Goal: Information Seeking & Learning: Learn about a topic

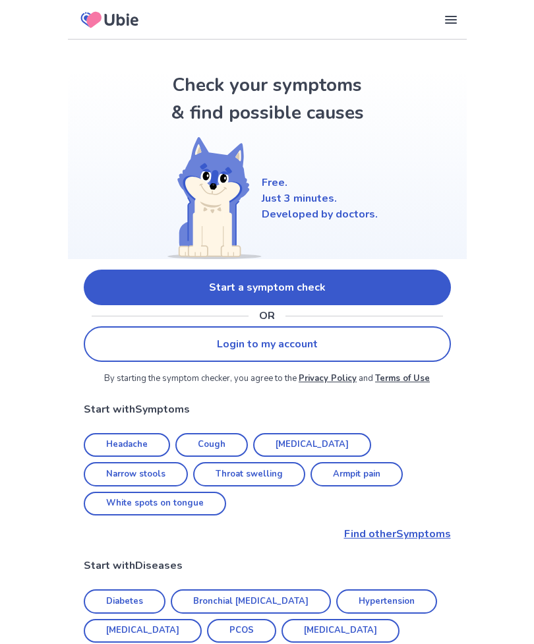
click at [391, 281] on link "Start a symptom check" at bounding box center [267, 288] width 367 height 36
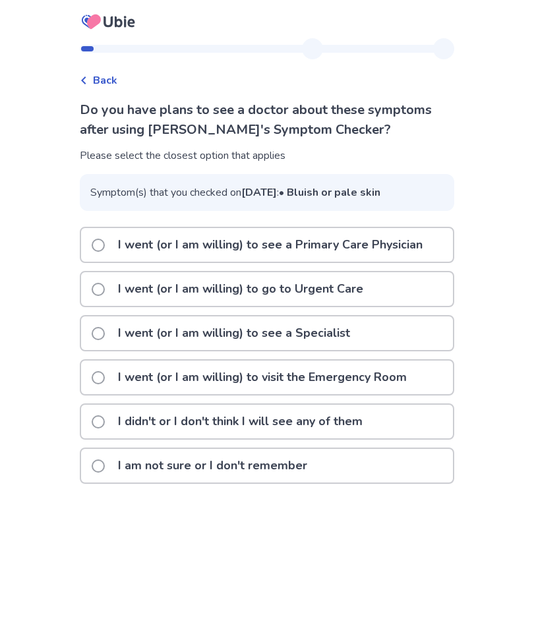
click at [327, 483] on div "I am not sure or I don't remember" at bounding box center [267, 466] width 372 height 34
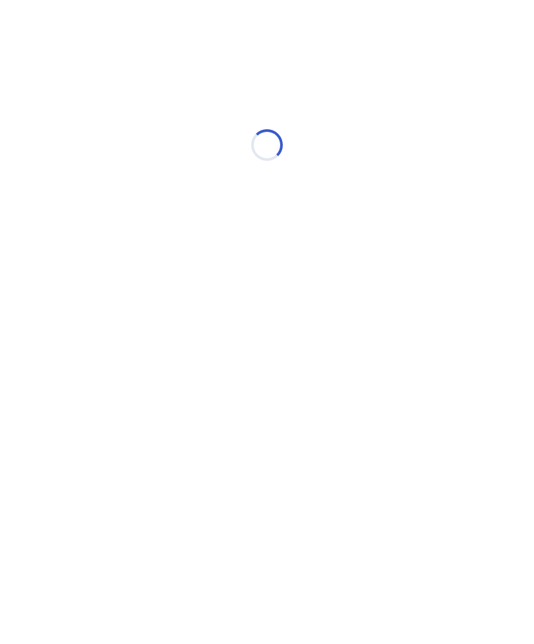
click at [334, 277] on html "Loading... Ubie Symptom Checker" at bounding box center [267, 138] width 534 height 277
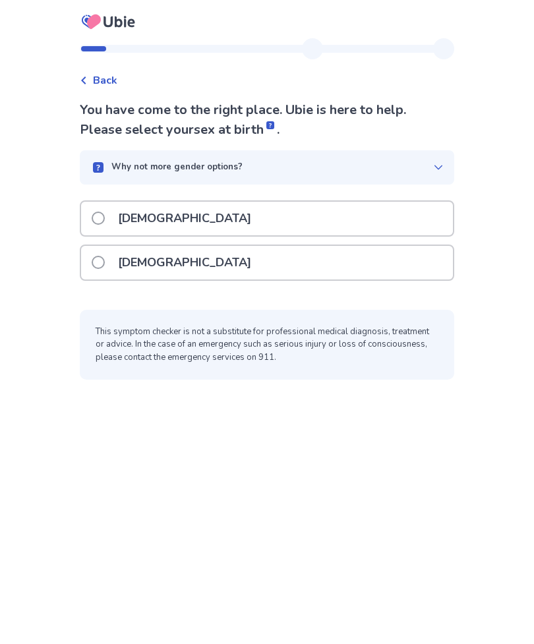
click at [340, 274] on div "[DEMOGRAPHIC_DATA]" at bounding box center [267, 263] width 372 height 34
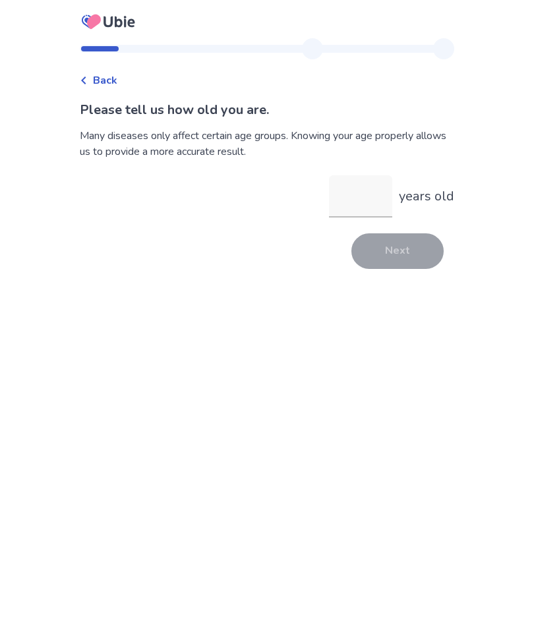
click at [355, 201] on input "years old" at bounding box center [360, 196] width 63 height 42
type input "**"
click at [379, 268] on button "Next" at bounding box center [398, 251] width 92 height 36
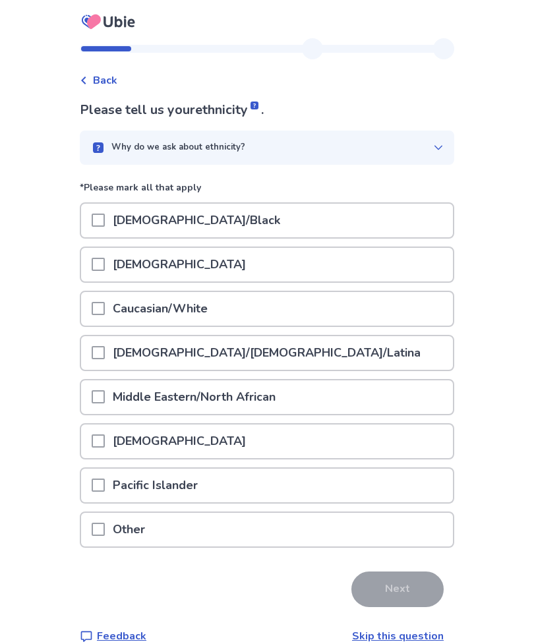
click at [336, 309] on div "Caucasian/White" at bounding box center [267, 309] width 372 height 34
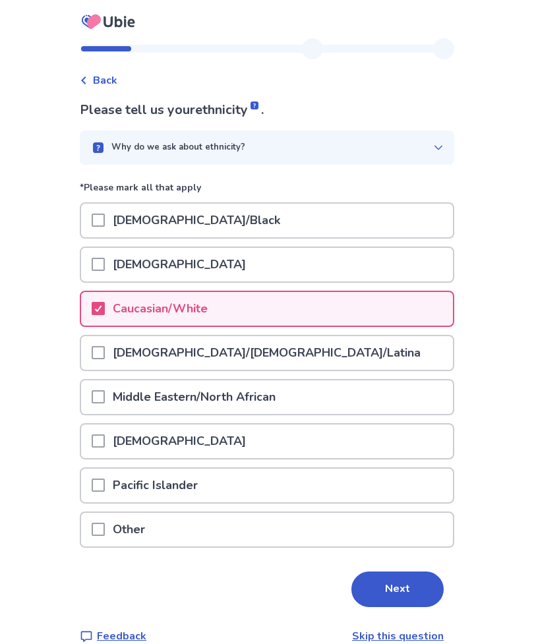
click at [406, 601] on button "Next" at bounding box center [398, 590] width 92 height 36
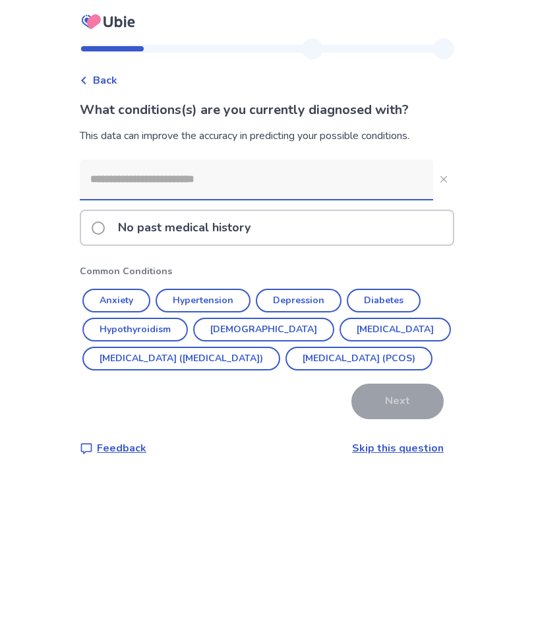
click at [402, 456] on link "Skip this question" at bounding box center [398, 448] width 92 height 15
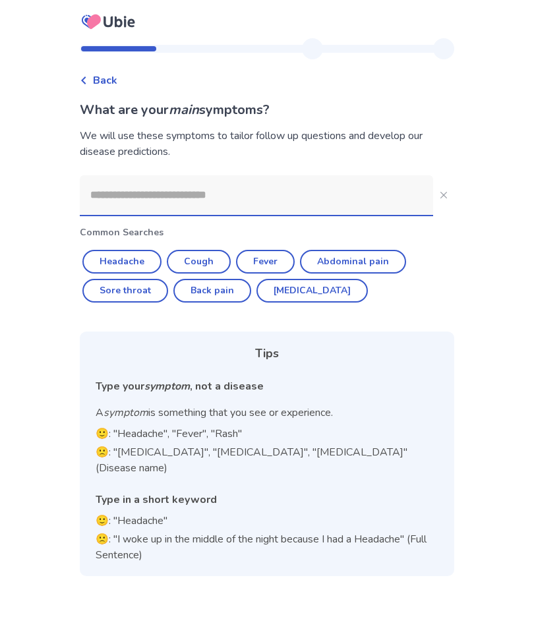
click at [146, 259] on button "Headache" at bounding box center [121, 262] width 79 height 24
type input "********"
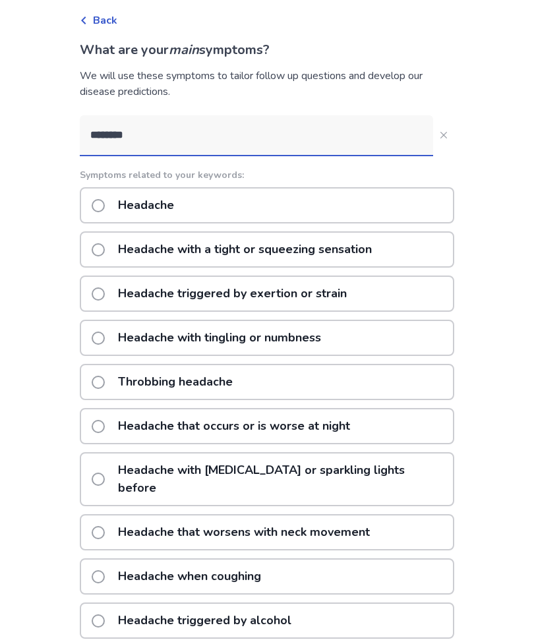
scroll to position [59, 0]
click at [348, 212] on div "Headache" at bounding box center [267, 206] width 375 height 36
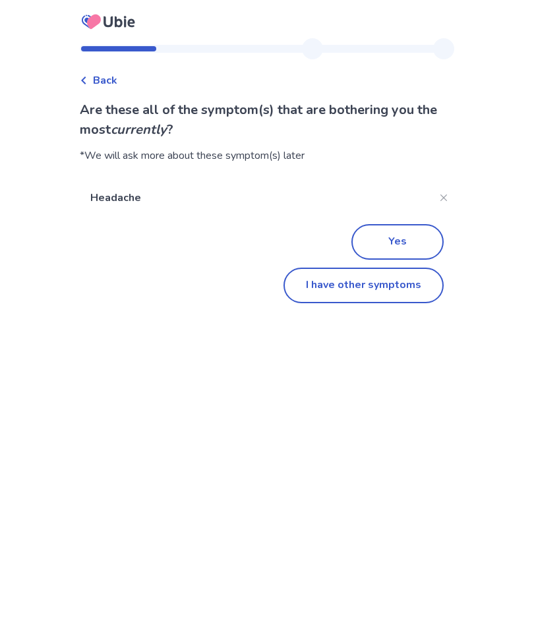
click at [410, 290] on button "I have other symptoms" at bounding box center [364, 286] width 160 height 36
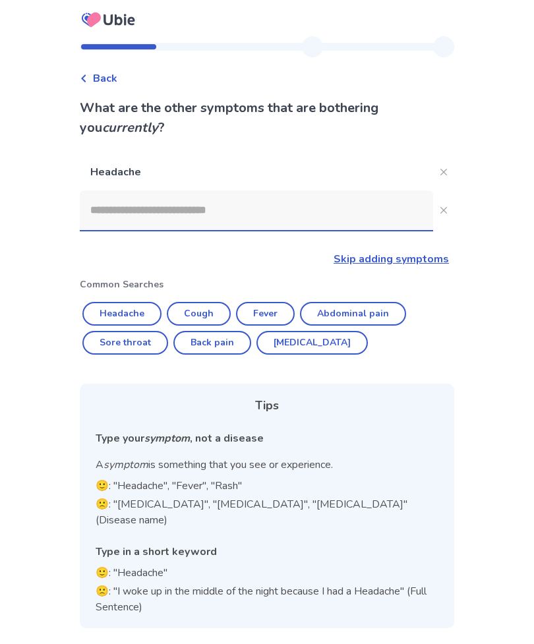
click at [381, 191] on input at bounding box center [256, 211] width 353 height 40
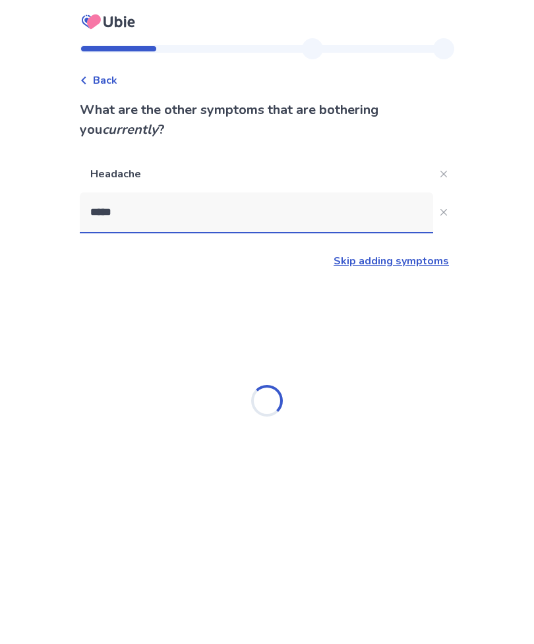
type input "******"
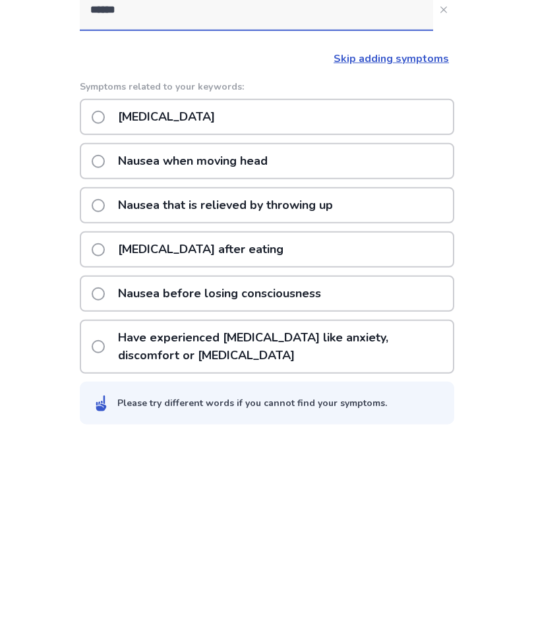
click at [398, 301] on div "[MEDICAL_DATA]" at bounding box center [267, 319] width 375 height 36
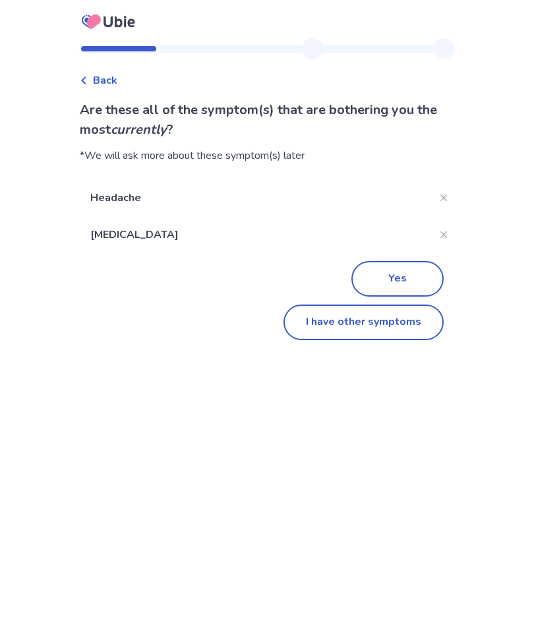
click at [396, 263] on button "Yes" at bounding box center [398, 279] width 92 height 36
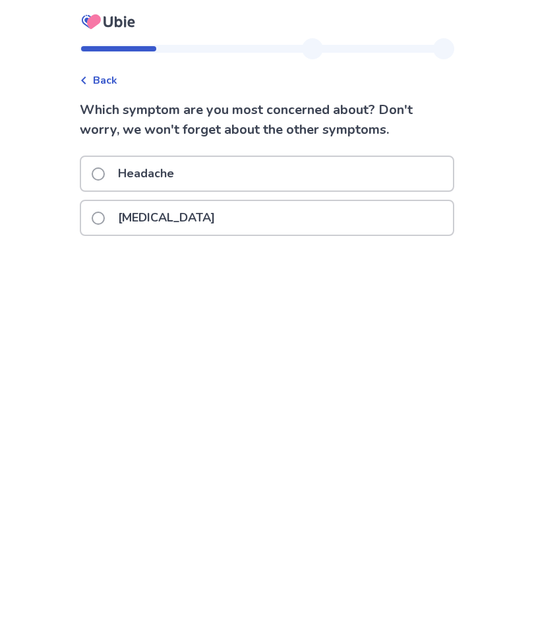
click at [390, 180] on div "Headache" at bounding box center [267, 174] width 372 height 34
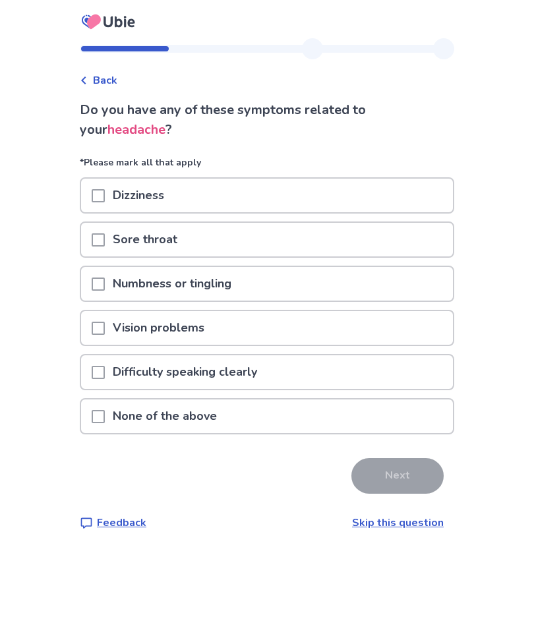
click at [340, 344] on div "Vision problems" at bounding box center [267, 328] width 372 height 34
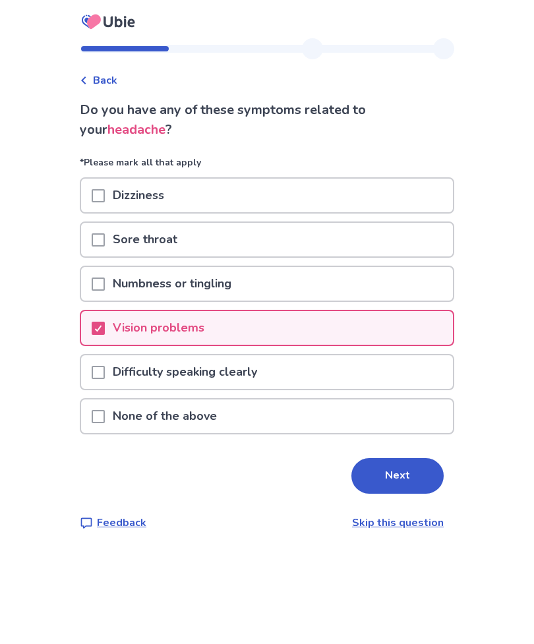
click at [382, 476] on button "Next" at bounding box center [398, 476] width 92 height 36
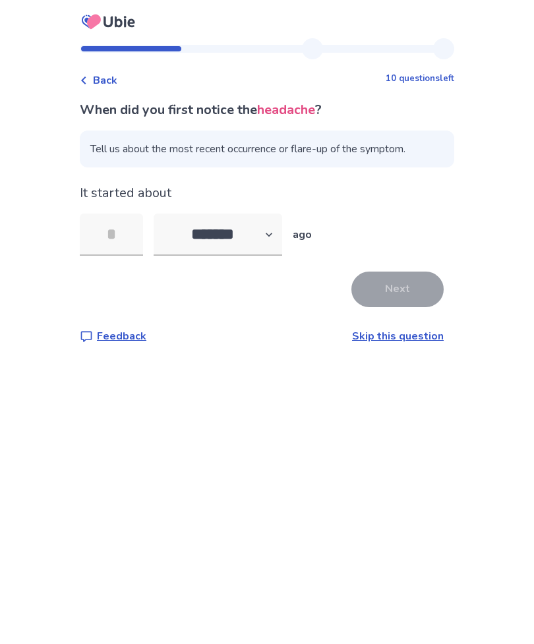
click at [115, 233] on input "tel" at bounding box center [111, 235] width 63 height 42
click at [267, 224] on select "******* ****** ******* ******** *******" at bounding box center [218, 235] width 129 height 42
select select "*"
click at [140, 223] on input "tel" at bounding box center [111, 235] width 63 height 42
type input "*"
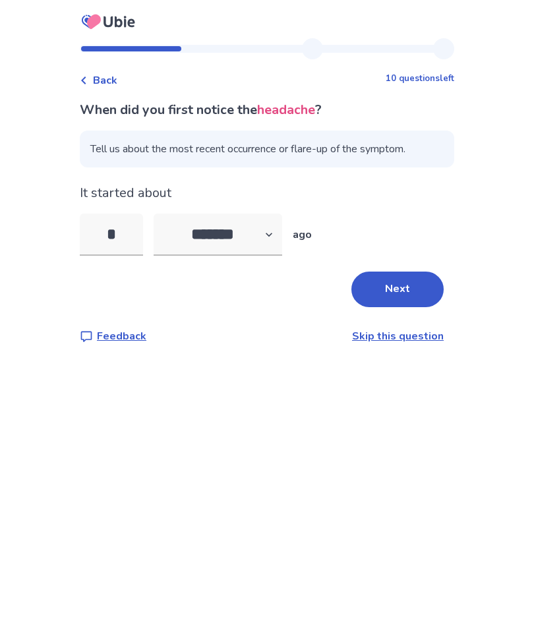
click at [409, 292] on button "Next" at bounding box center [398, 290] width 92 height 36
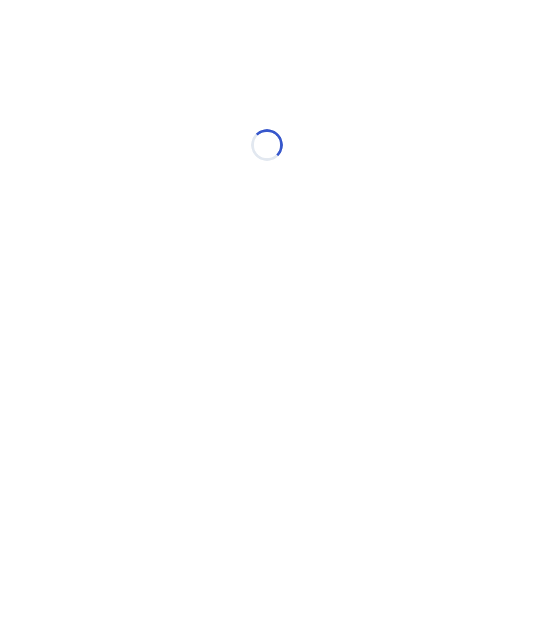
select select "*"
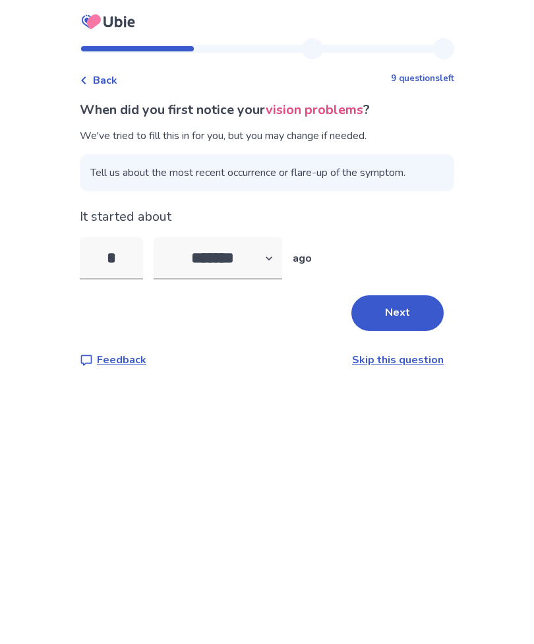
click at [386, 314] on button "Next" at bounding box center [398, 313] width 92 height 36
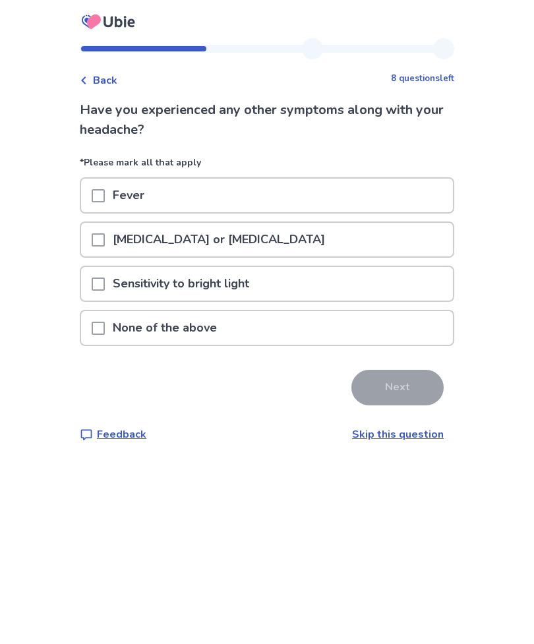
click at [348, 238] on div "[MEDICAL_DATA] or [MEDICAL_DATA]" at bounding box center [267, 240] width 372 height 34
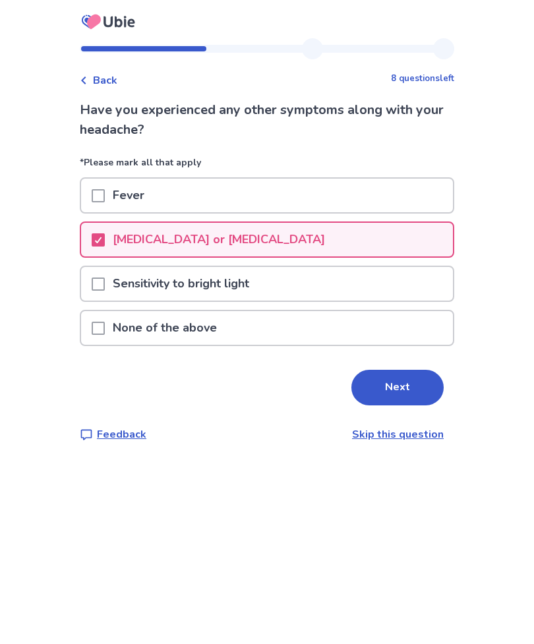
click at [337, 278] on div "Sensitivity to bright light" at bounding box center [267, 284] width 372 height 34
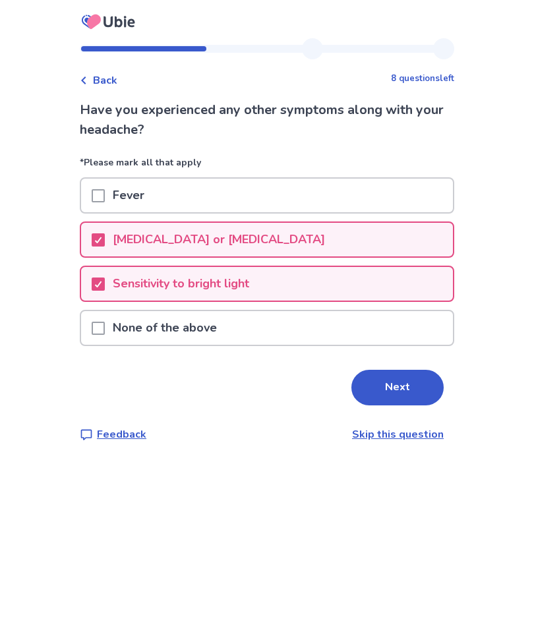
click at [394, 395] on button "Next" at bounding box center [398, 388] width 92 height 36
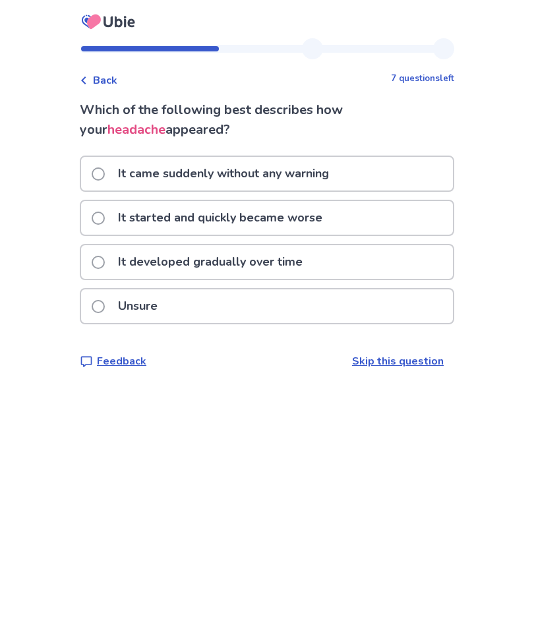
click at [380, 222] on div "It started and quickly became worse" at bounding box center [267, 218] width 372 height 34
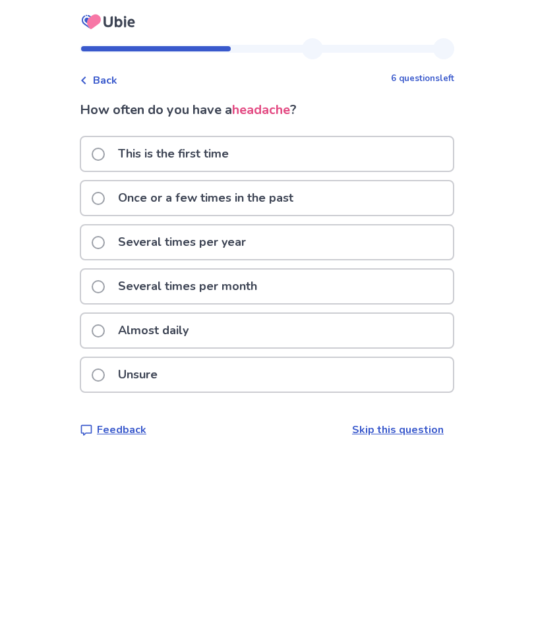
click at [376, 292] on div "Several times per month" at bounding box center [267, 287] width 372 height 34
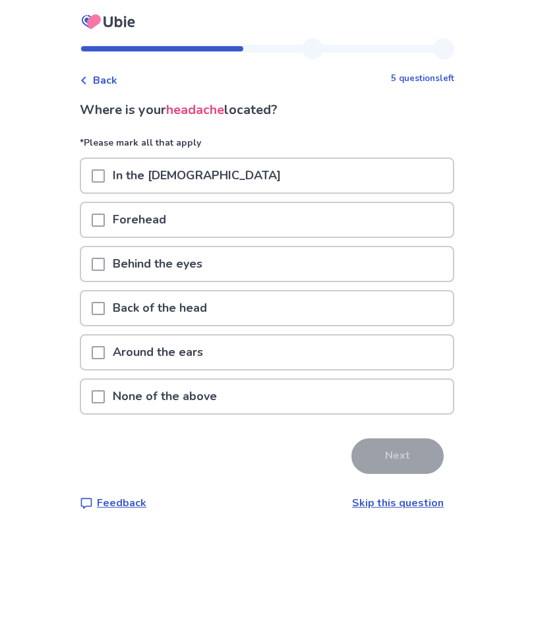
click at [358, 271] on div "Behind the eyes" at bounding box center [267, 264] width 372 height 34
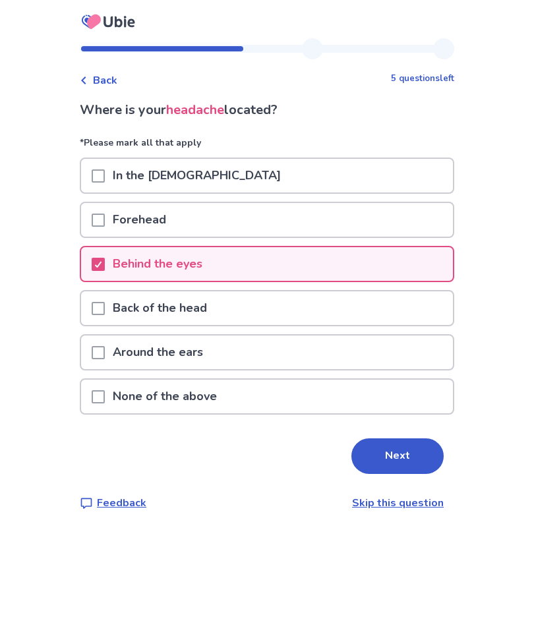
click at [369, 226] on div "Forehead" at bounding box center [267, 220] width 372 height 34
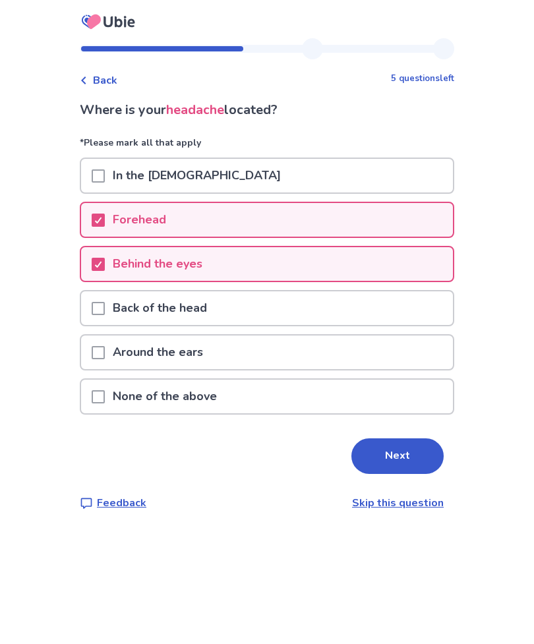
click at [381, 173] on div "In the [DEMOGRAPHIC_DATA]" at bounding box center [267, 176] width 372 height 34
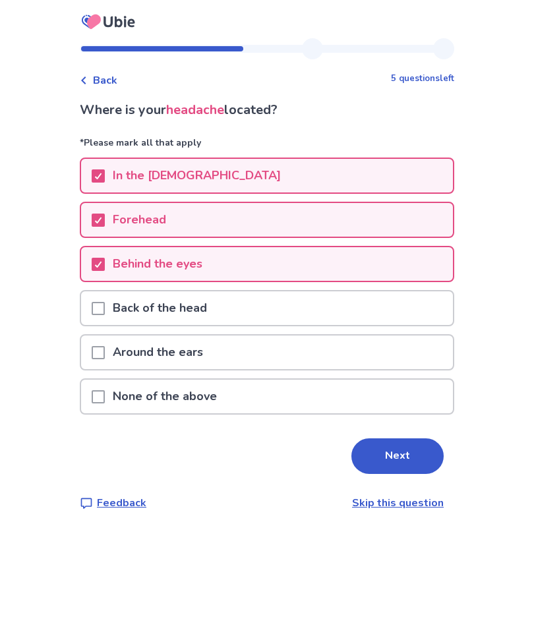
click at [335, 311] on div "Back of the head" at bounding box center [267, 309] width 372 height 34
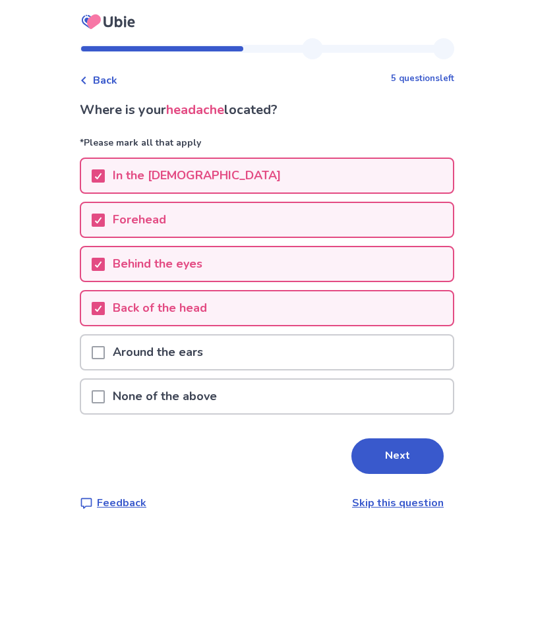
click at [409, 450] on button "Next" at bounding box center [398, 457] width 92 height 36
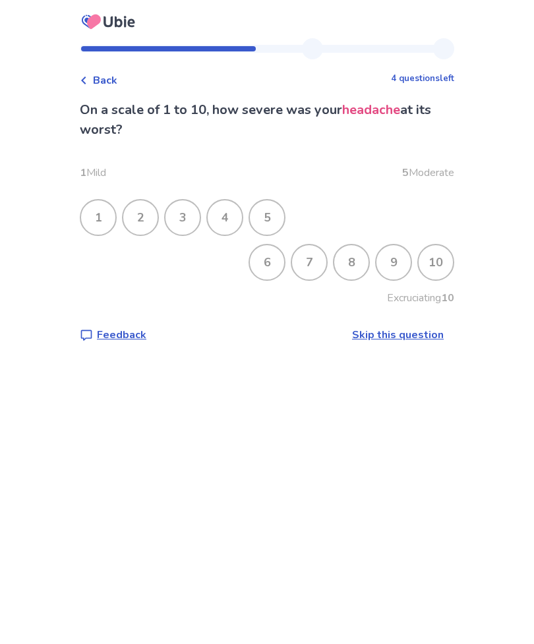
click at [350, 262] on div "8" at bounding box center [351, 262] width 34 height 34
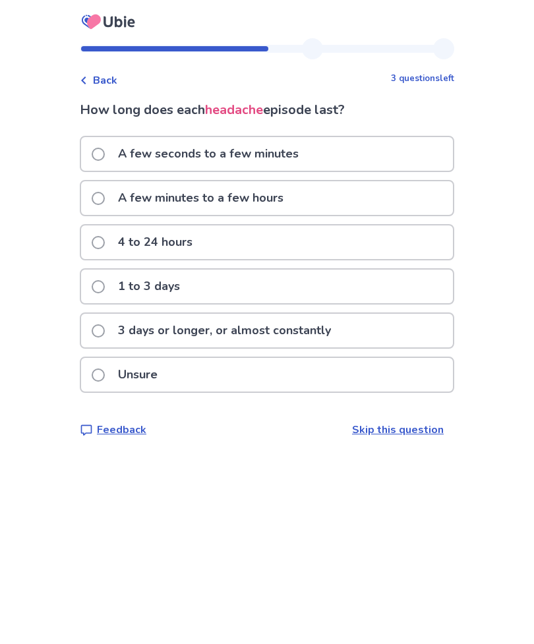
click at [356, 243] on div "4 to 24 hours" at bounding box center [267, 243] width 372 height 34
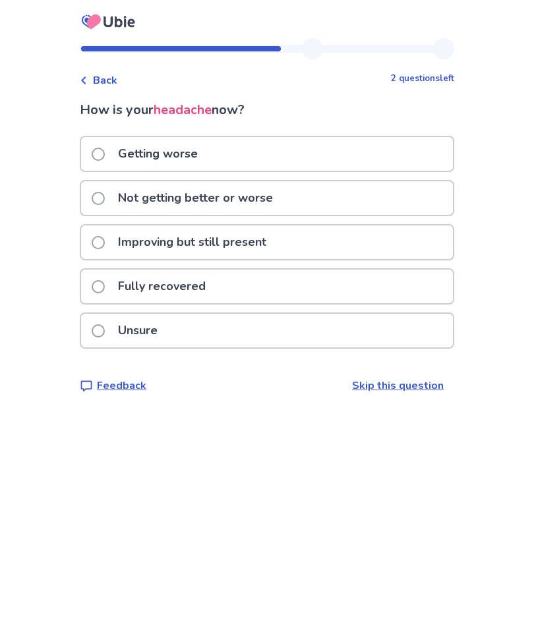
click at [306, 335] on div "Unsure" at bounding box center [267, 331] width 372 height 34
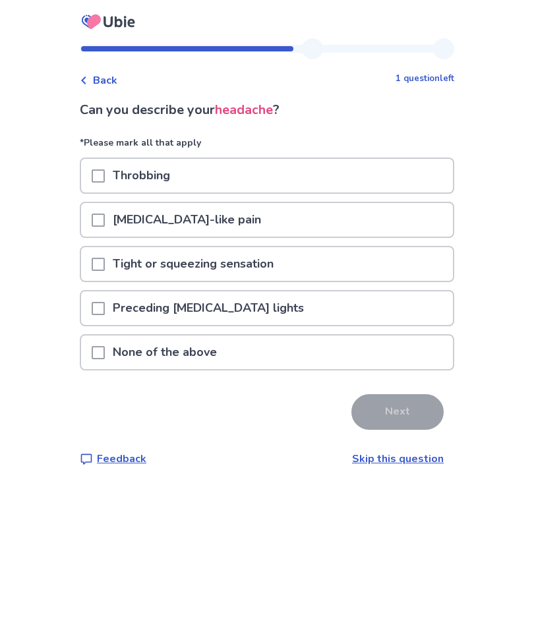
click at [400, 177] on div "Throbbing" at bounding box center [267, 176] width 372 height 34
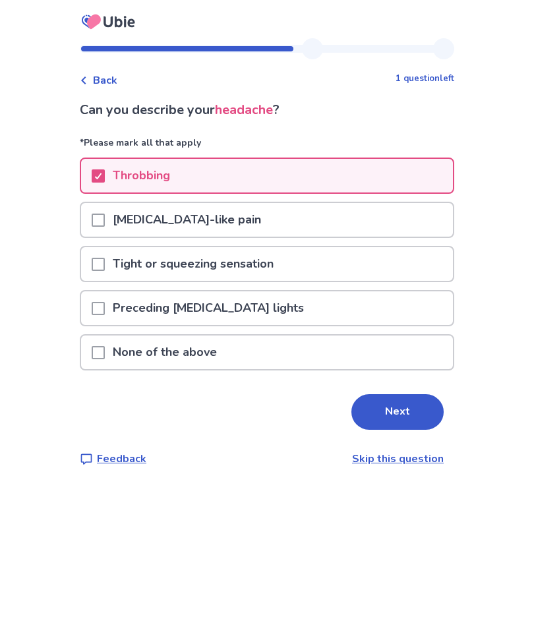
click at [318, 262] on div "Tight or squeezing sensation" at bounding box center [267, 264] width 372 height 34
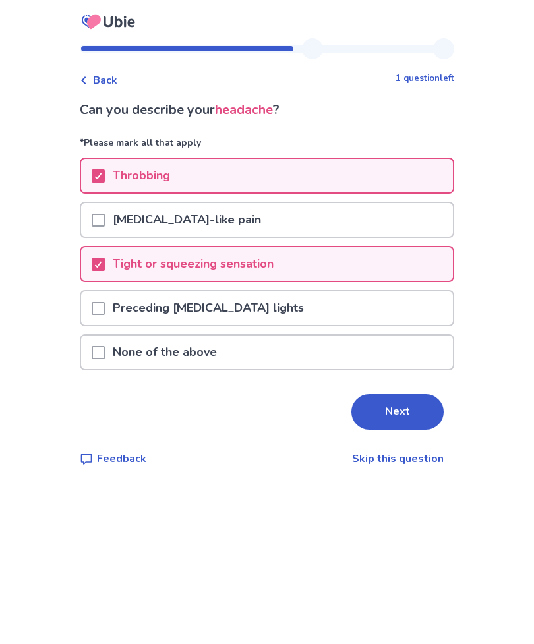
click at [318, 267] on div "Tight or squeezing sensation" at bounding box center [267, 264] width 372 height 34
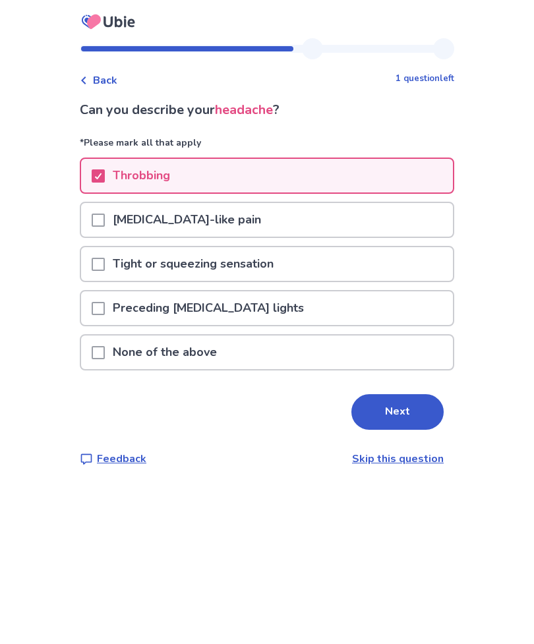
click at [363, 313] on div "Preceding [MEDICAL_DATA] lights" at bounding box center [267, 309] width 372 height 34
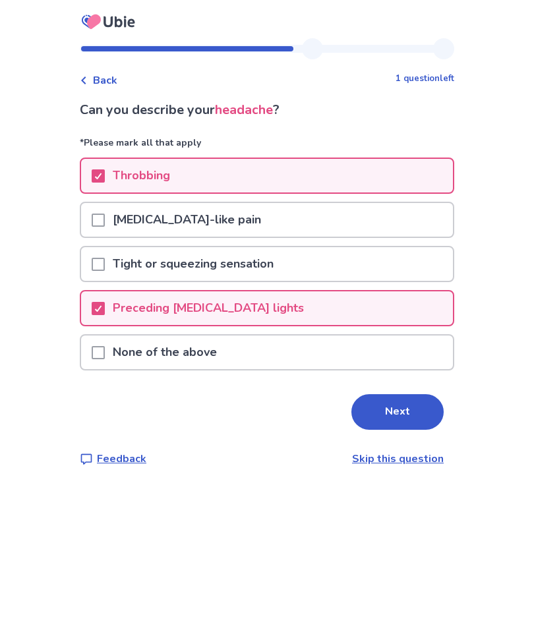
click at [391, 315] on div "Preceding [MEDICAL_DATA] lights" at bounding box center [267, 309] width 372 height 34
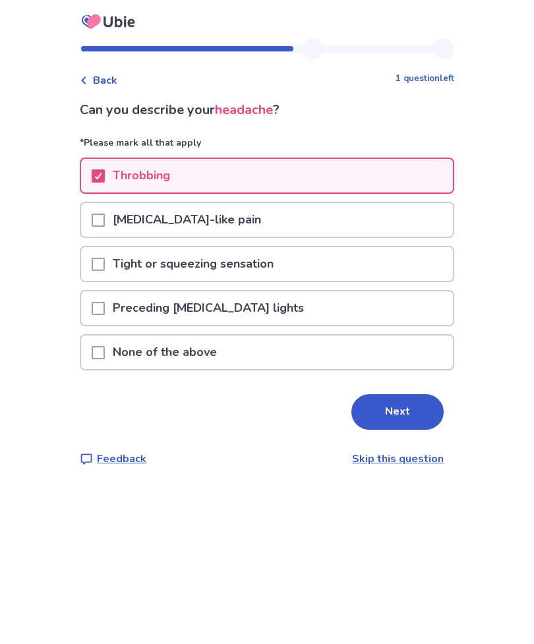
click at [410, 418] on button "Next" at bounding box center [398, 412] width 92 height 36
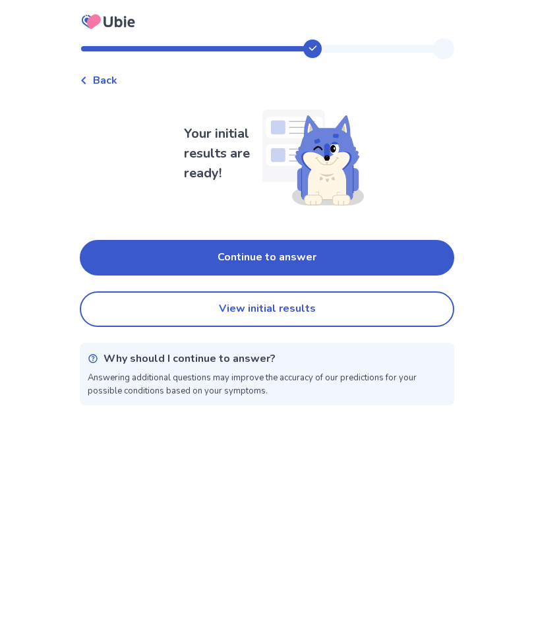
click at [388, 271] on button "Continue to answer" at bounding box center [267, 258] width 375 height 36
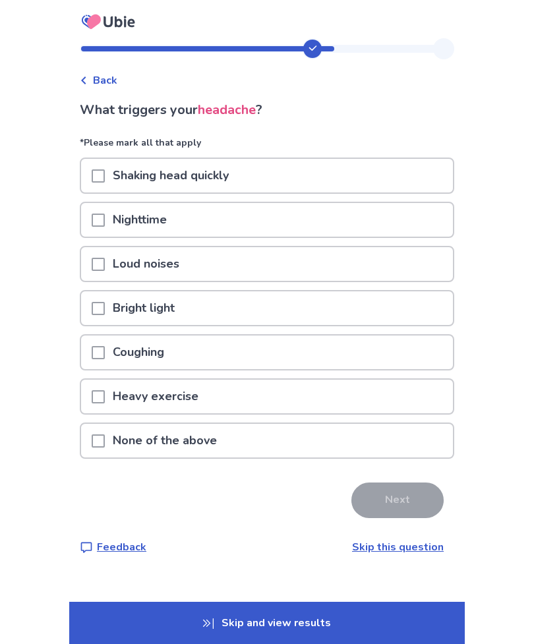
click at [288, 445] on div "None of the above" at bounding box center [267, 441] width 372 height 34
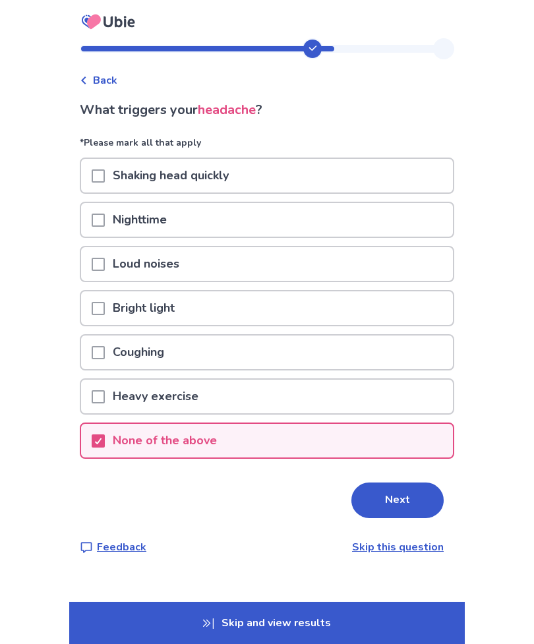
click at [396, 512] on button "Next" at bounding box center [398, 501] width 92 height 36
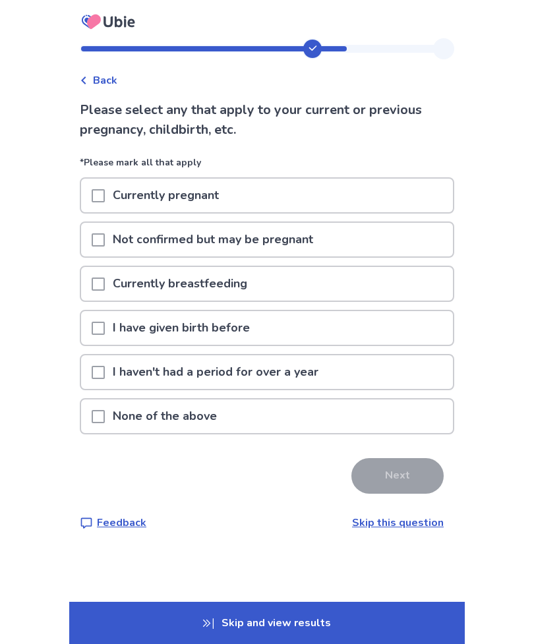
click at [357, 431] on div "None of the above" at bounding box center [267, 417] width 372 height 34
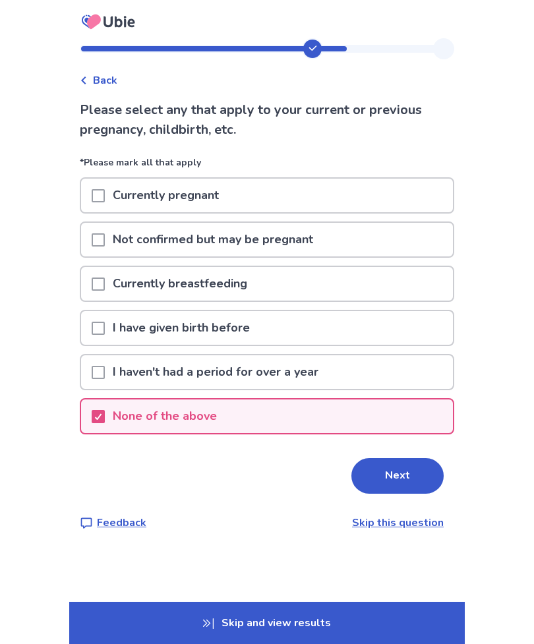
click at [383, 483] on button "Next" at bounding box center [398, 476] width 92 height 36
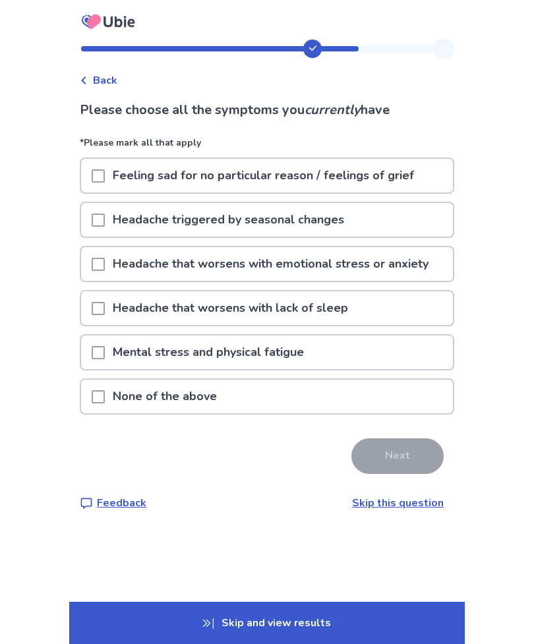
click at [393, 400] on div "None of the above" at bounding box center [267, 397] width 372 height 34
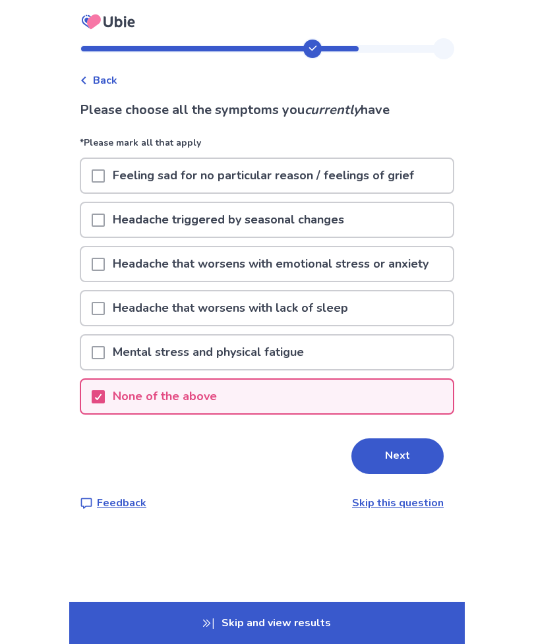
click at [389, 461] on button "Next" at bounding box center [398, 457] width 92 height 36
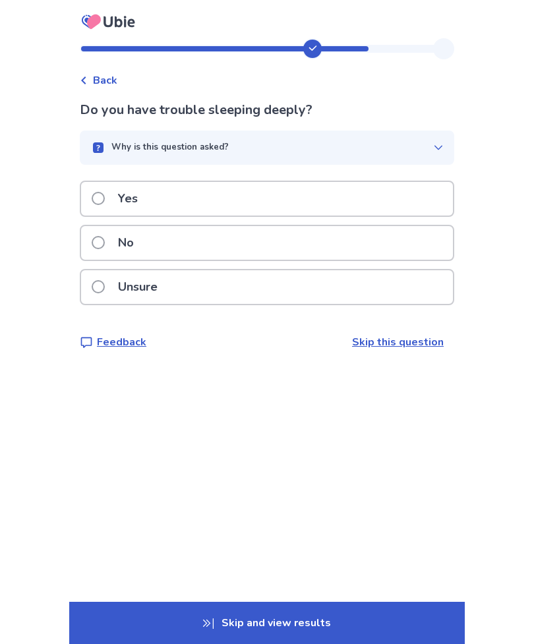
click at [336, 303] on div "Unsure" at bounding box center [267, 287] width 372 height 34
click at [340, 260] on div "No" at bounding box center [267, 243] width 372 height 34
click at [268, 228] on div "No" at bounding box center [267, 243] width 372 height 34
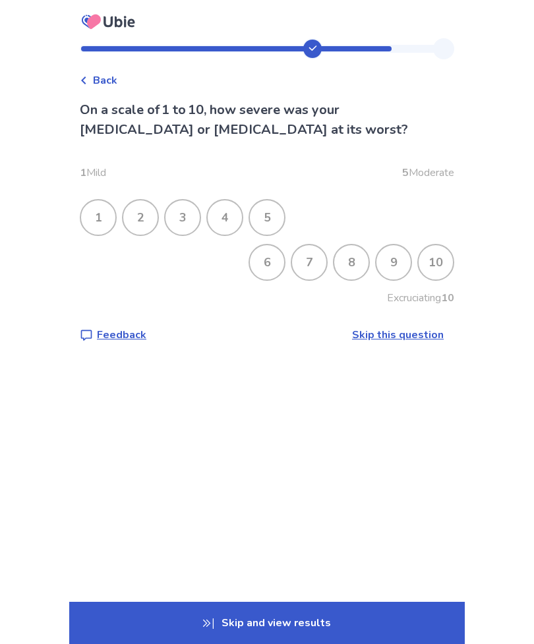
click at [350, 271] on div "8" at bounding box center [351, 262] width 34 height 34
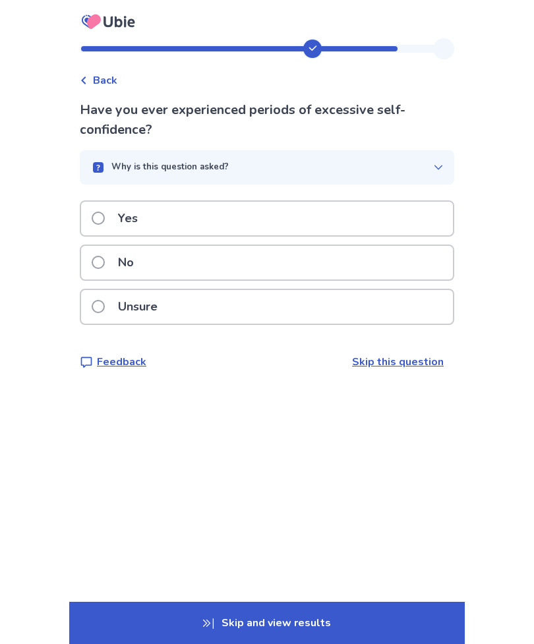
click at [348, 274] on div "No" at bounding box center [267, 263] width 372 height 34
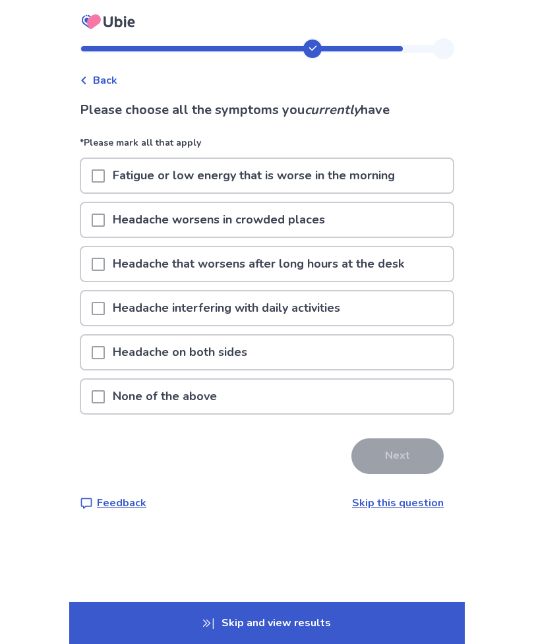
click at [394, 312] on div "Headache interfering with daily activities" at bounding box center [267, 309] width 372 height 34
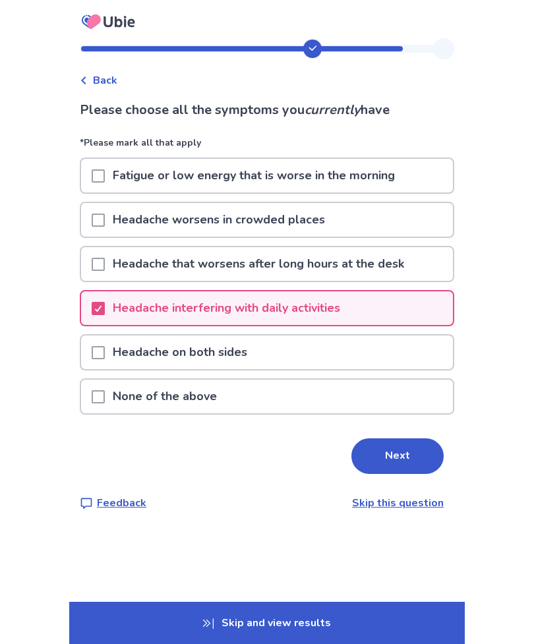
click at [400, 358] on div "Headache on both sides" at bounding box center [267, 353] width 372 height 34
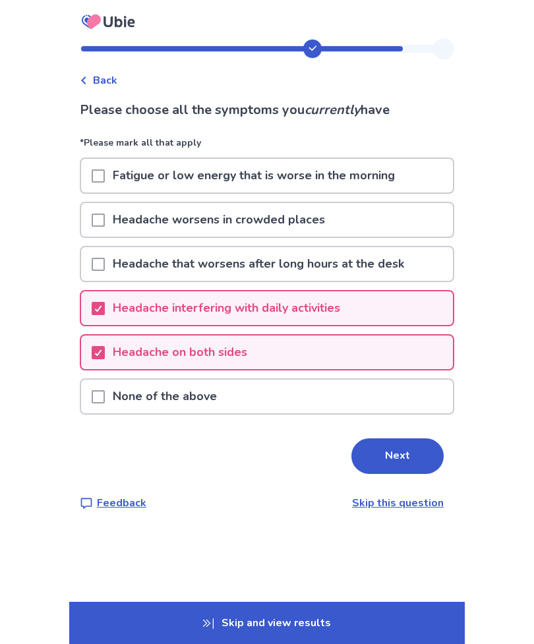
click at [381, 458] on button "Next" at bounding box center [398, 457] width 92 height 36
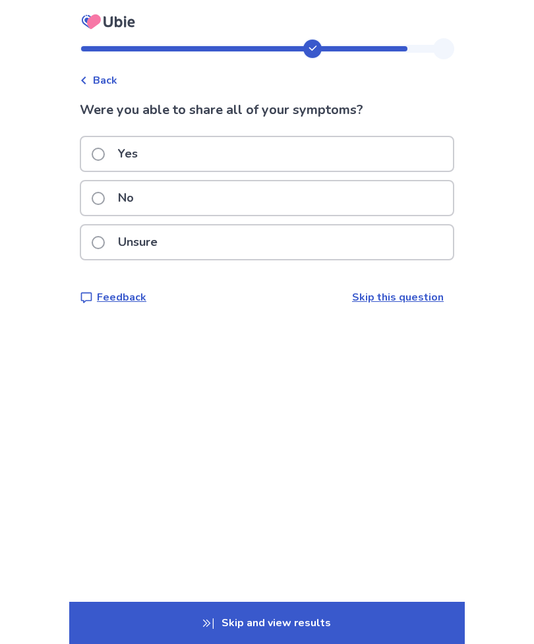
click at [304, 259] on div "Unsure" at bounding box center [267, 243] width 372 height 34
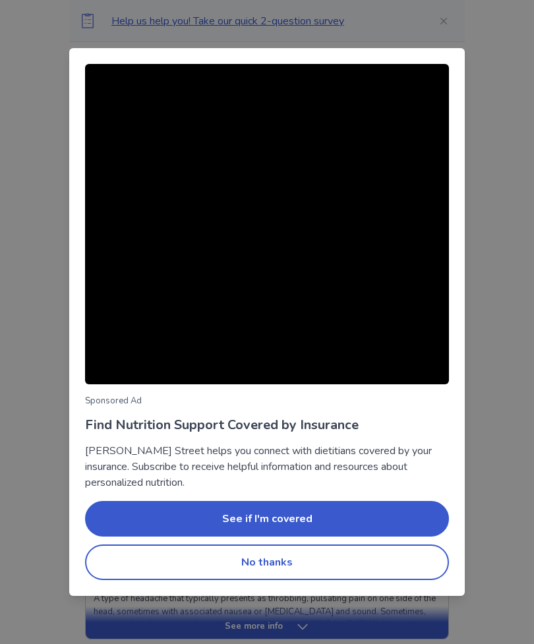
click at [337, 563] on button "No thanks" at bounding box center [267, 563] width 364 height 36
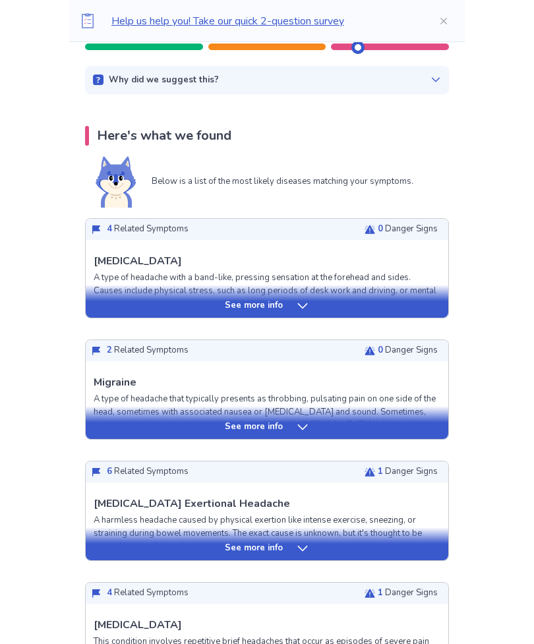
scroll to position [200, 0]
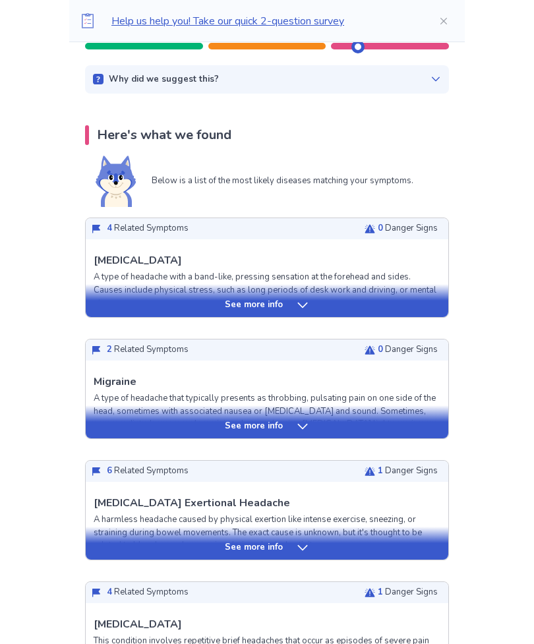
click at [358, 296] on div "See more info" at bounding box center [267, 300] width 363 height 33
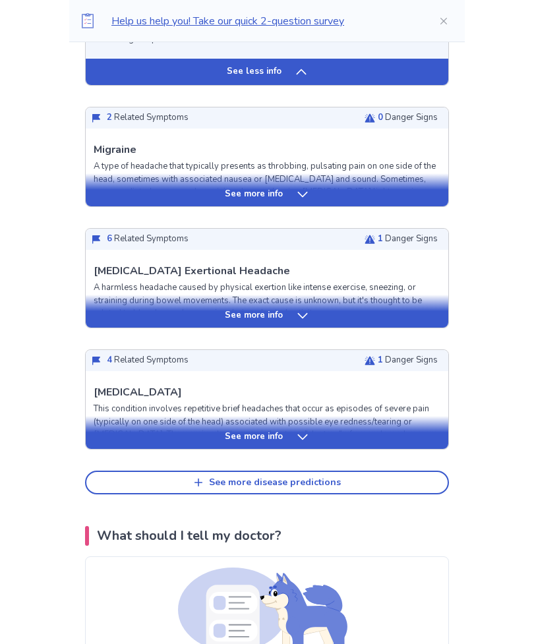
scroll to position [1160, 0]
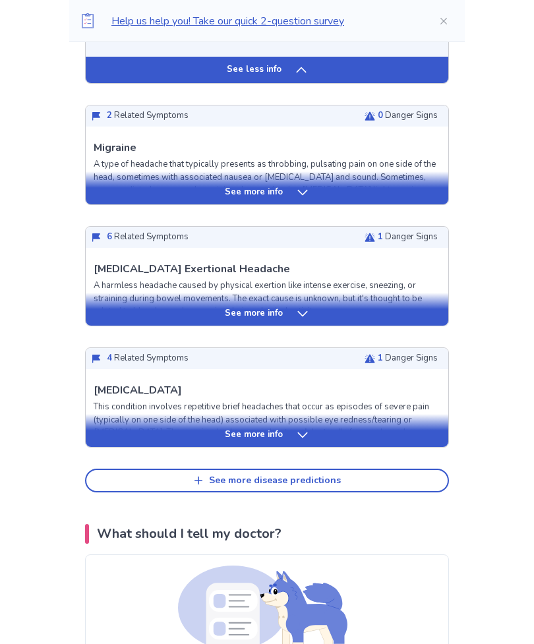
click at [365, 440] on div "See more info" at bounding box center [267, 435] width 363 height 13
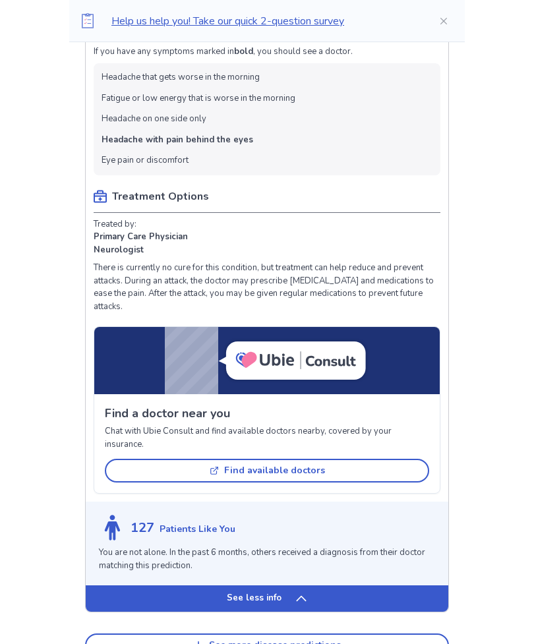
scroll to position [1827, 0]
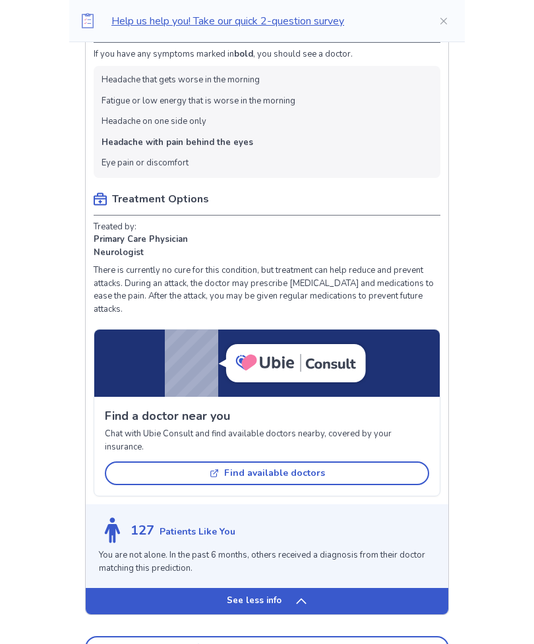
click at [348, 595] on div "See less info" at bounding box center [267, 601] width 363 height 26
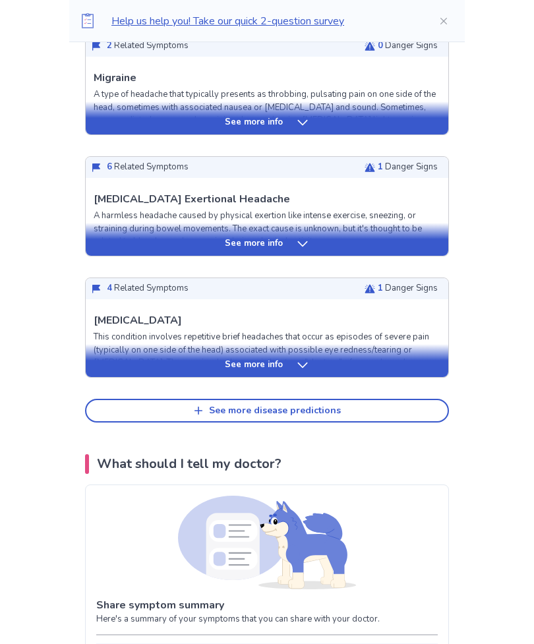
scroll to position [1100, 0]
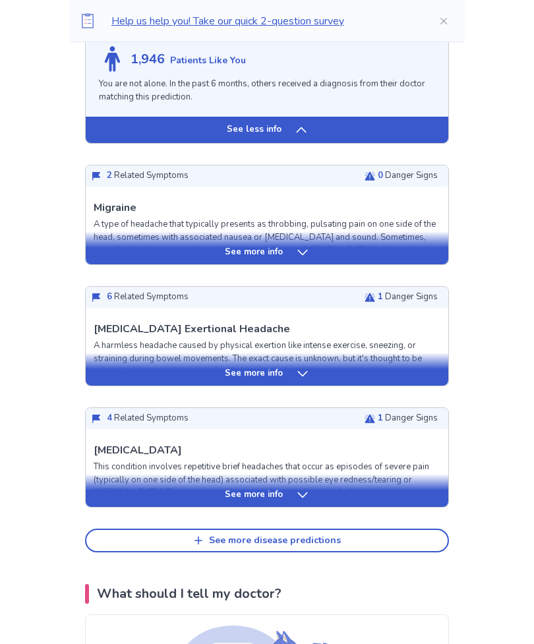
click at [353, 377] on div "See more info" at bounding box center [267, 373] width 363 height 13
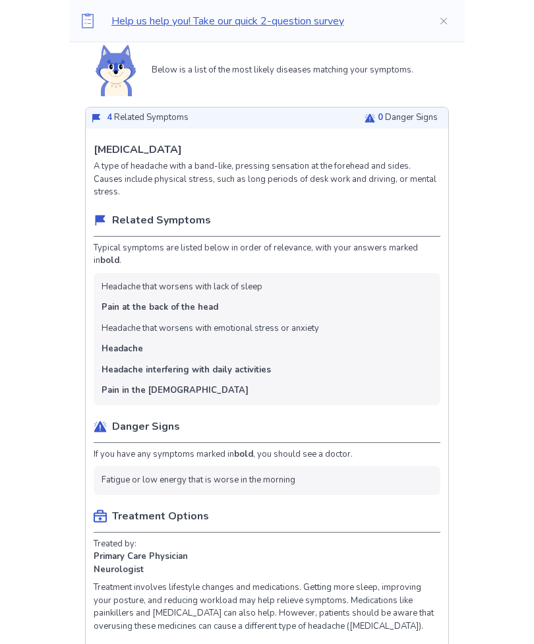
scroll to position [0, 0]
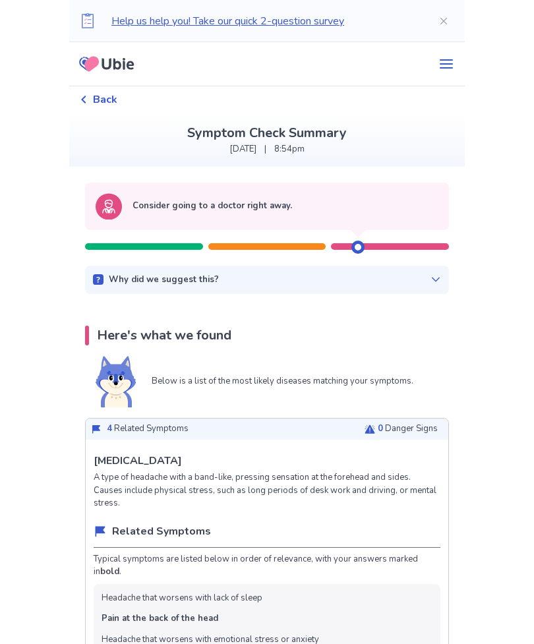
click at [113, 102] on span "Back" at bounding box center [105, 100] width 24 height 16
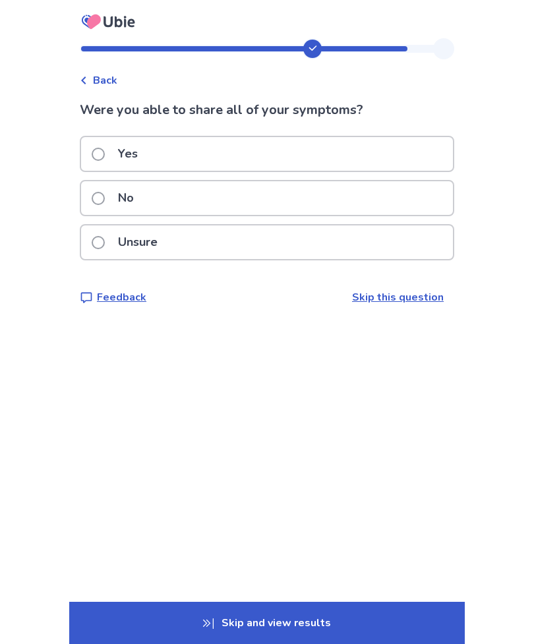
click at [403, 304] on link "Skip this question" at bounding box center [398, 297] width 92 height 15
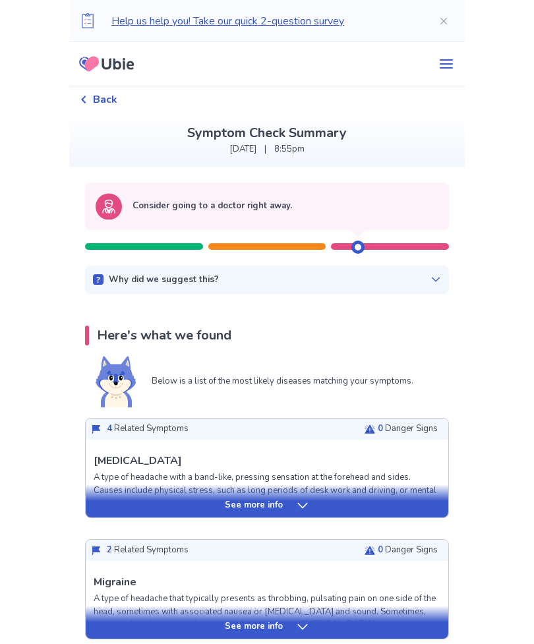
click at [443, 55] on button "menu" at bounding box center [446, 64] width 37 height 26
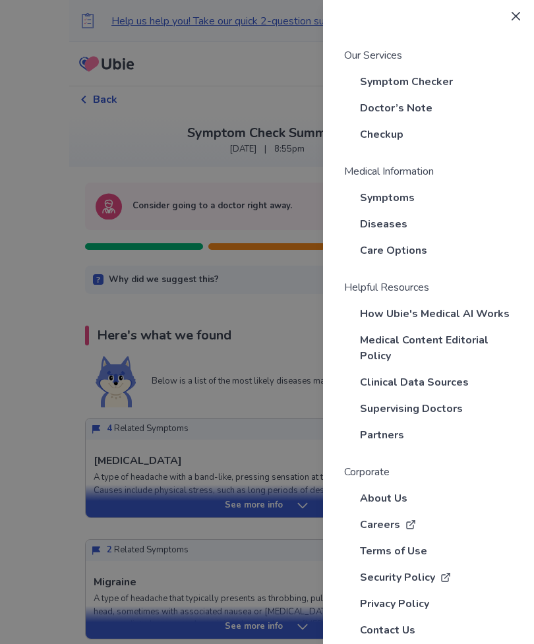
click at [432, 75] on span "Symptom Checker" at bounding box center [406, 82] width 93 height 16
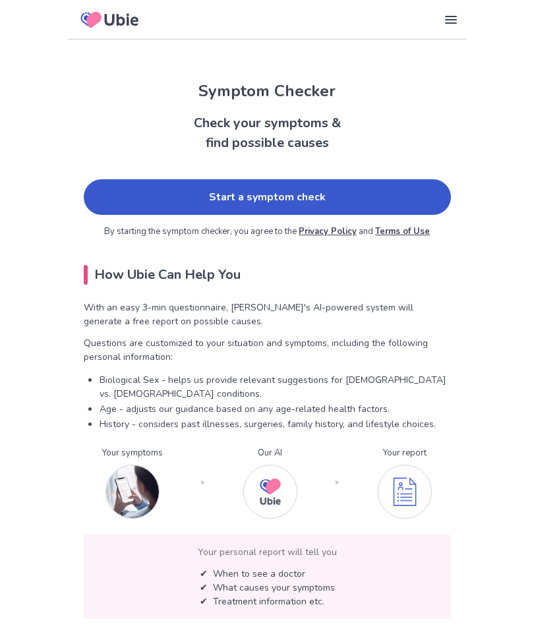
click at [375, 197] on link "Start a symptom check" at bounding box center [267, 197] width 367 height 36
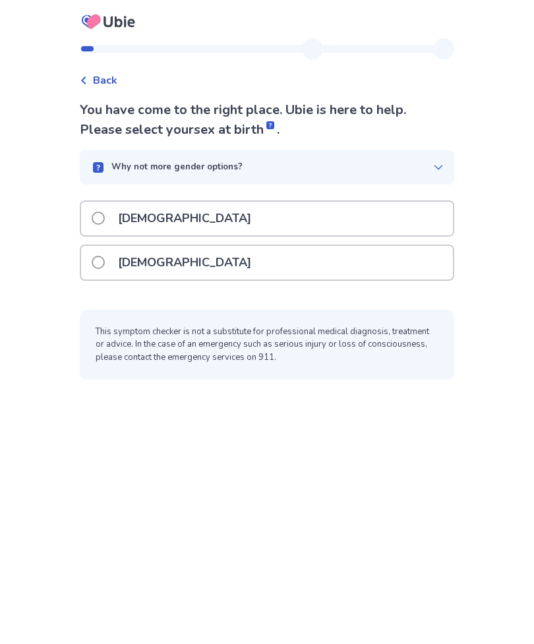
click at [301, 275] on div "[DEMOGRAPHIC_DATA]" at bounding box center [267, 263] width 372 height 34
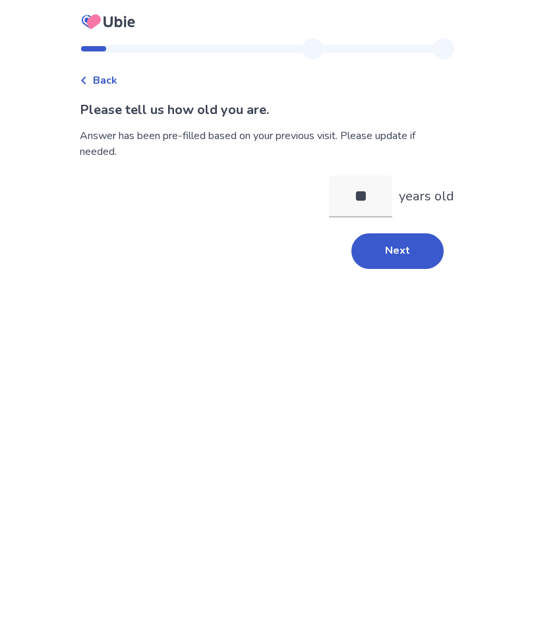
click at [415, 268] on button "Next" at bounding box center [398, 251] width 92 height 36
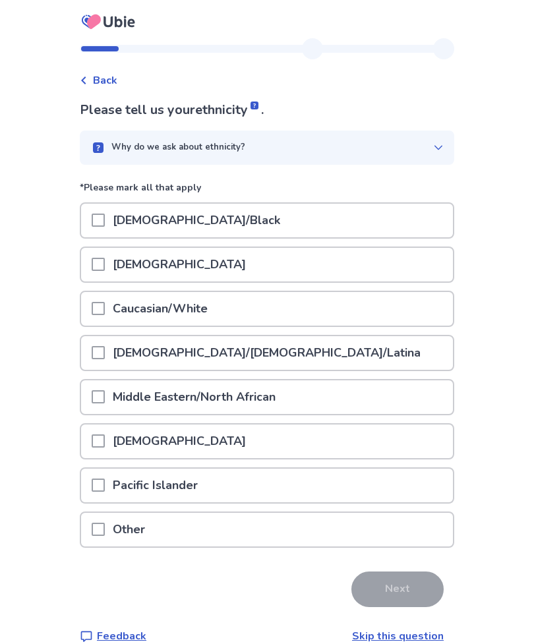
click at [270, 311] on div "Caucasian/White" at bounding box center [267, 309] width 372 height 34
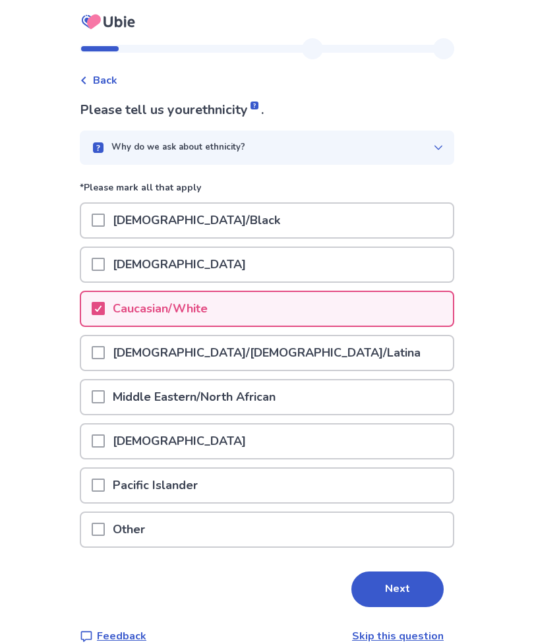
click at [382, 595] on button "Next" at bounding box center [398, 590] width 92 height 36
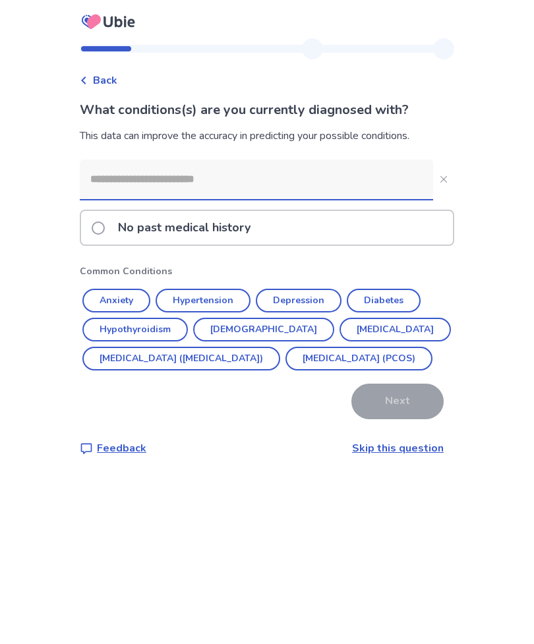
click at [344, 177] on input at bounding box center [256, 180] width 353 height 40
click at [414, 387] on div "No past medical history Common Conditions Anxiety Hypertension Depression Diabe…" at bounding box center [267, 290] width 375 height 260
click at [415, 456] on link "Skip this question" at bounding box center [398, 448] width 92 height 15
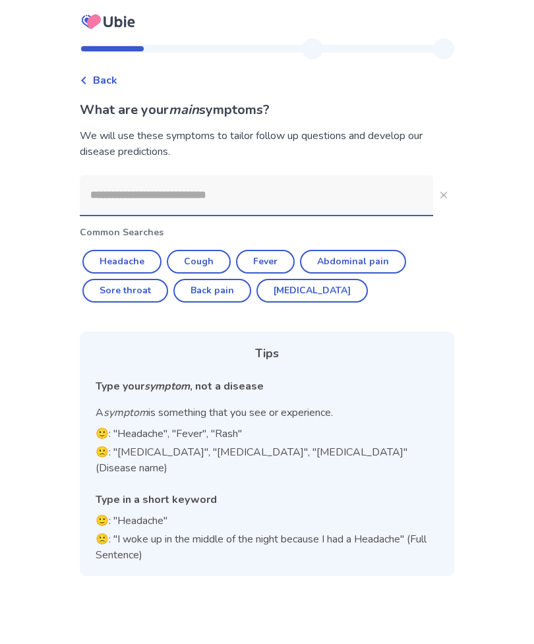
click at [322, 206] on input at bounding box center [256, 195] width 353 height 40
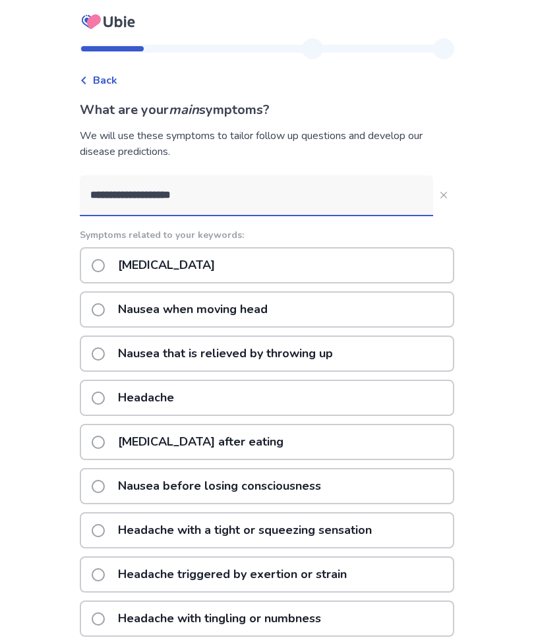
click at [156, 191] on input "**********" at bounding box center [256, 195] width 353 height 40
click at [161, 201] on input "**********" at bounding box center [256, 195] width 353 height 40
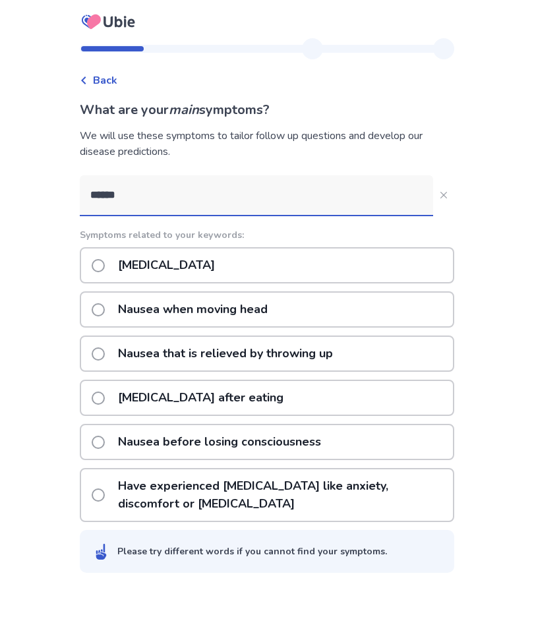
click at [341, 184] on input "******" at bounding box center [256, 195] width 353 height 40
click at [297, 197] on input "******" at bounding box center [256, 195] width 353 height 40
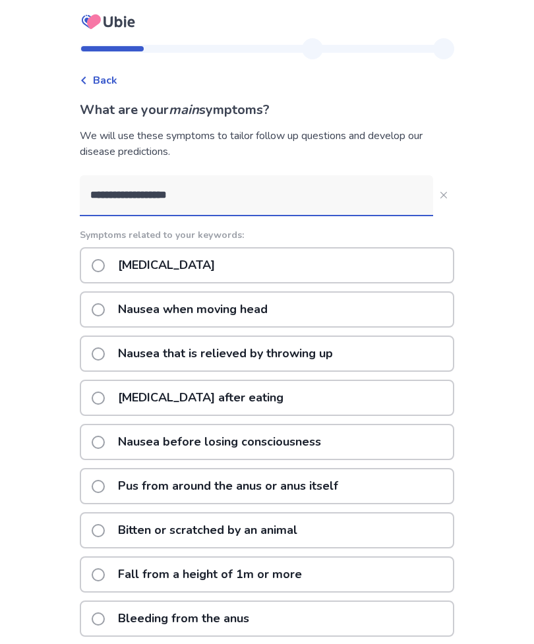
type input "**********"
